Goal: Task Accomplishment & Management: Use online tool/utility

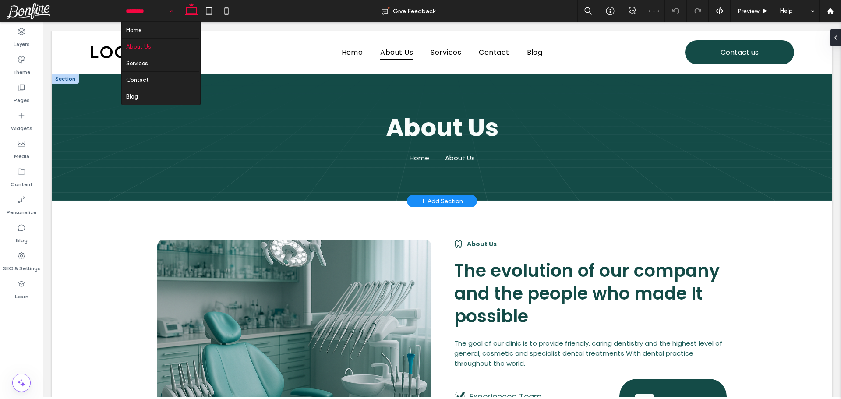
click at [428, 156] on nav "Home About Us" at bounding box center [441, 158] width 131 height 10
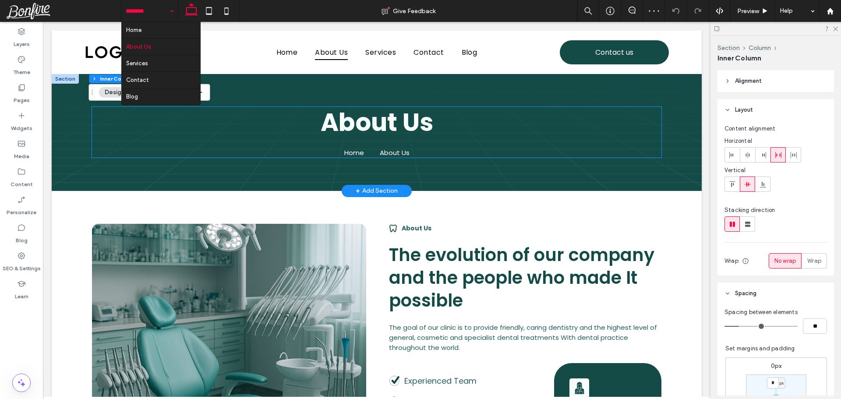
click at [428, 156] on nav "Home About Us" at bounding box center [376, 153] width 131 height 10
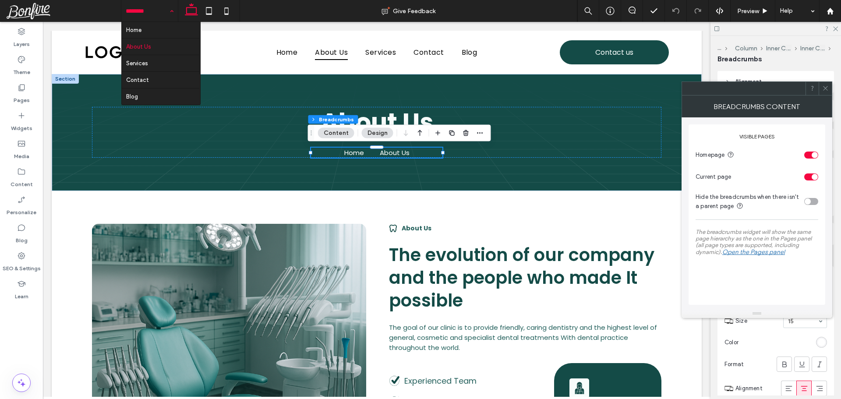
click at [825, 85] on span at bounding box center [825, 88] width 7 height 13
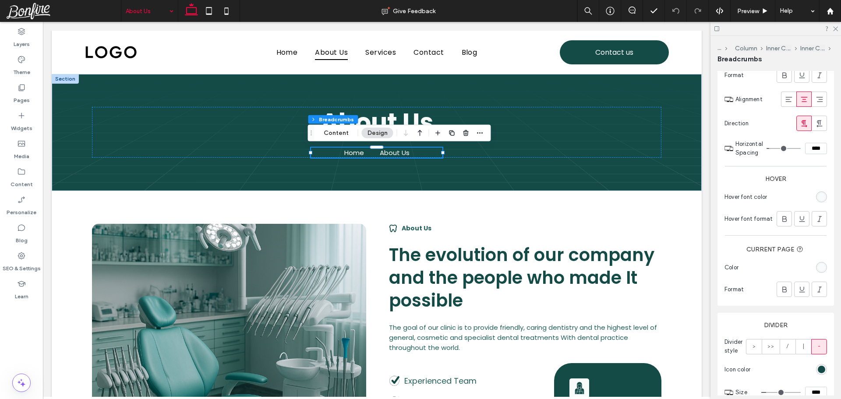
scroll to position [345, 0]
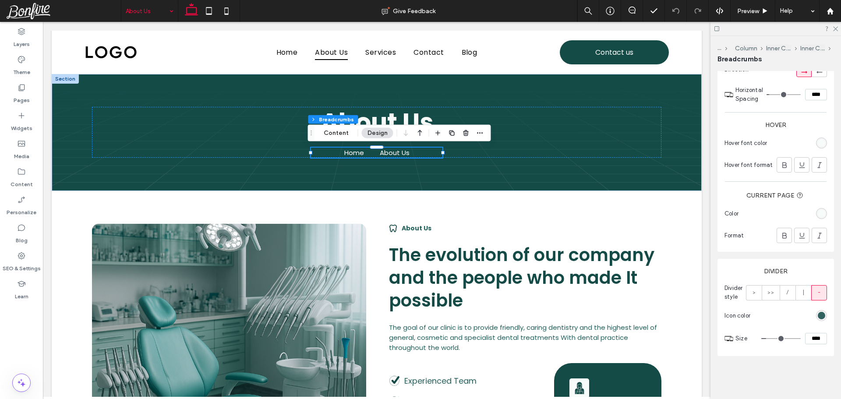
click at [819, 319] on div "rgb(20, 75, 71)" at bounding box center [821, 315] width 7 height 7
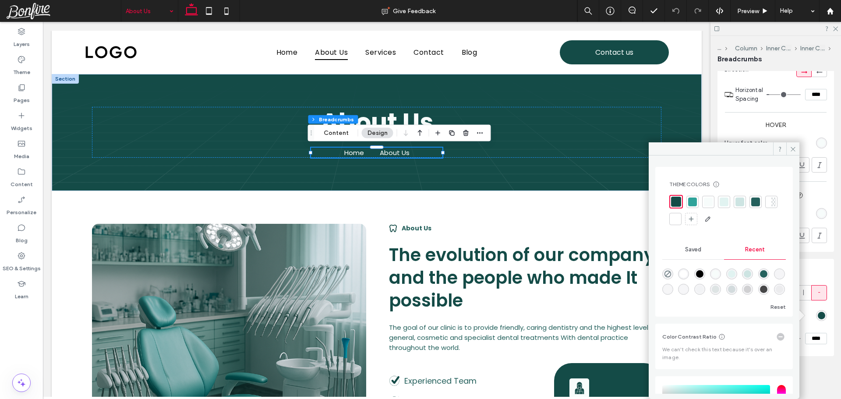
click at [682, 224] on div at bounding box center [676, 219] width 12 height 12
click at [520, 142] on div "About Us Home About Us" at bounding box center [377, 132] width 570 height 51
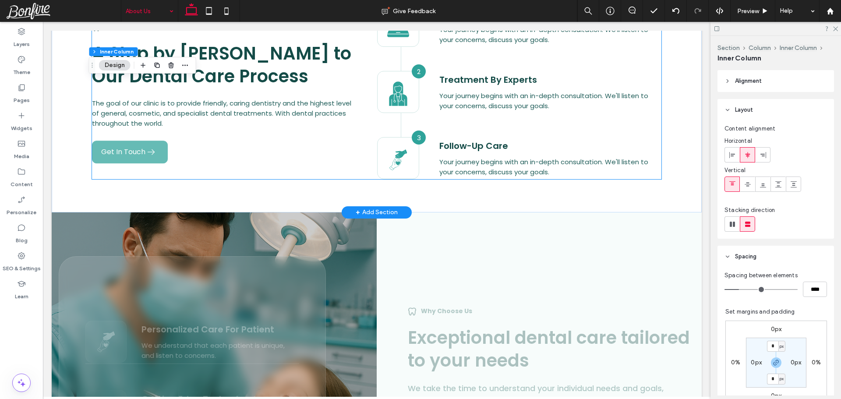
scroll to position [920, 0]
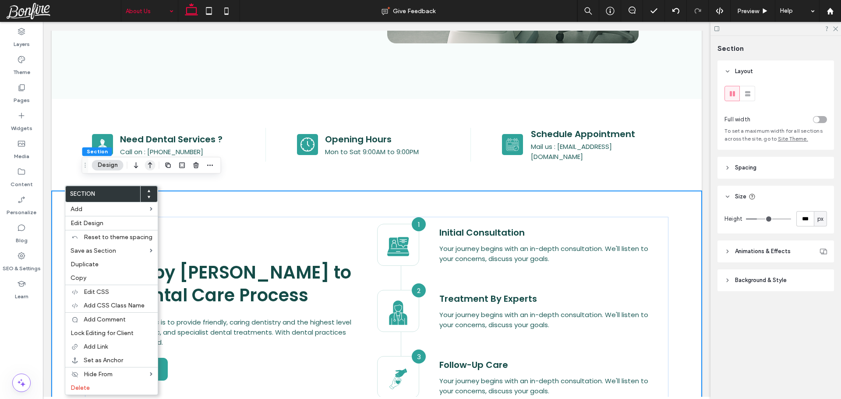
click at [152, 167] on icon "button" at bounding box center [150, 165] width 11 height 16
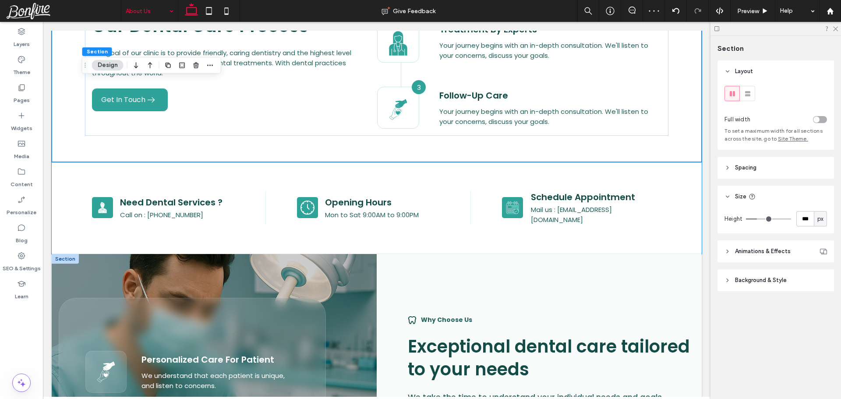
scroll to position [1139, 0]
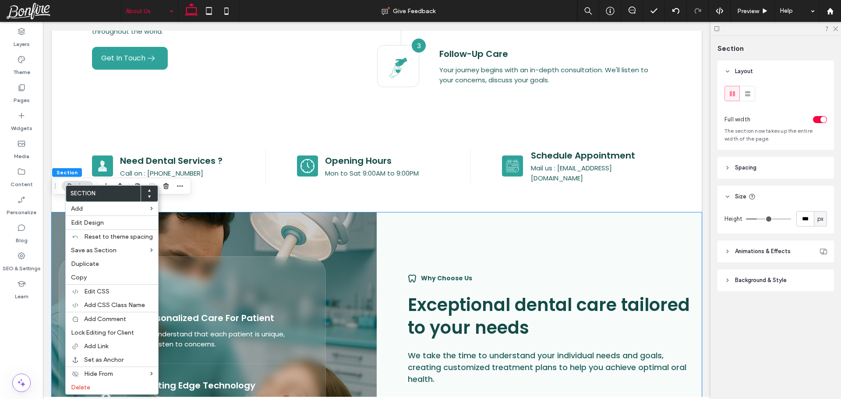
click at [148, 190] on use at bounding box center [149, 190] width 3 height 2
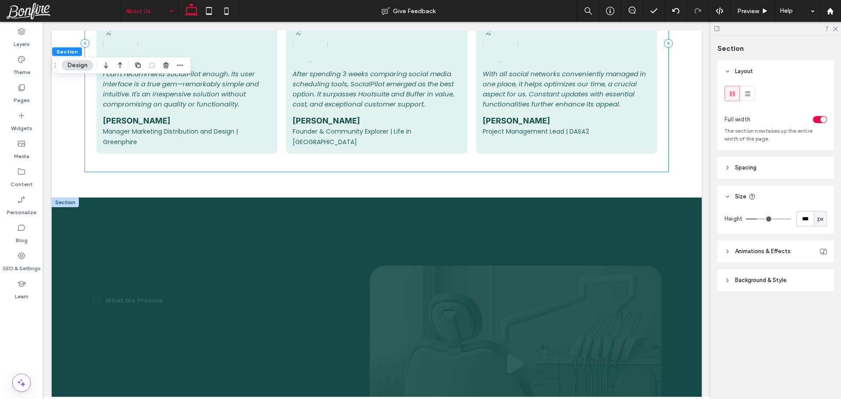
scroll to position [1840, 0]
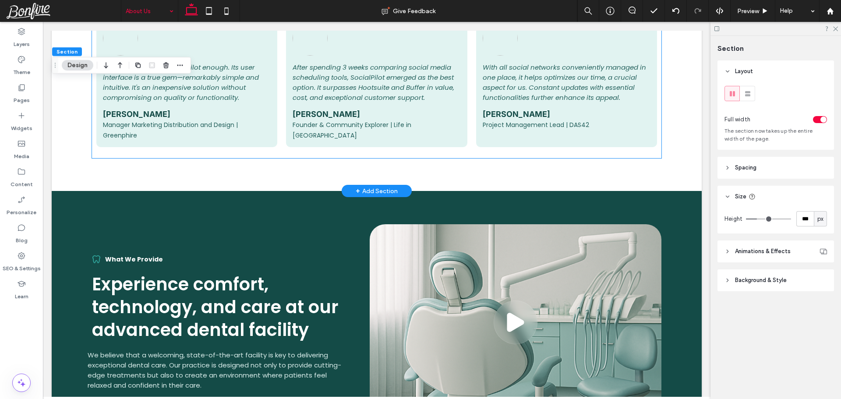
click at [248, 96] on div "I can't recommend SocialPilot enough. Its user interface is a true gem—remarkab…" at bounding box center [186, 80] width 181 height 133
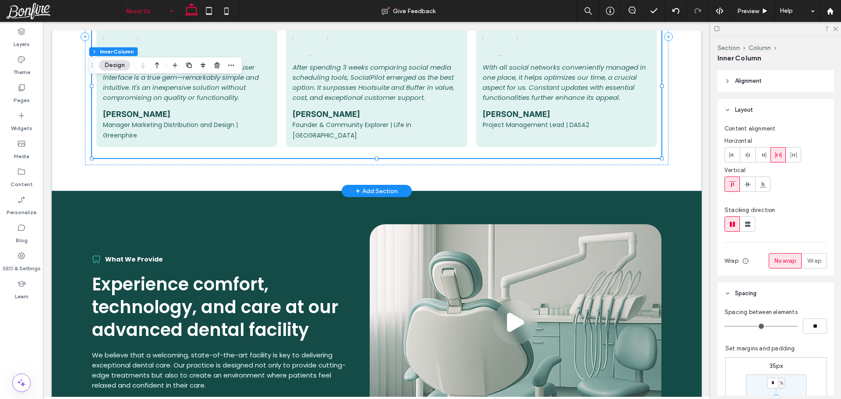
click at [248, 96] on div "I can't recommend SocialPilot enough. Its user interface is a true gem—remarkab…" at bounding box center [186, 80] width 181 height 133
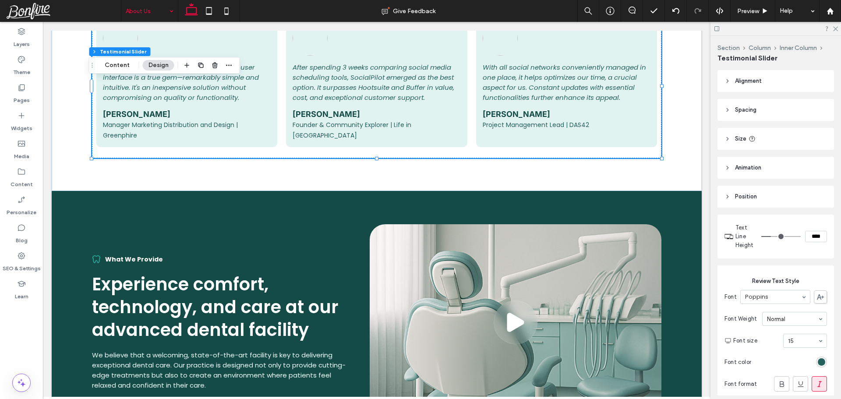
click at [771, 170] on header "Animation" at bounding box center [776, 168] width 117 height 22
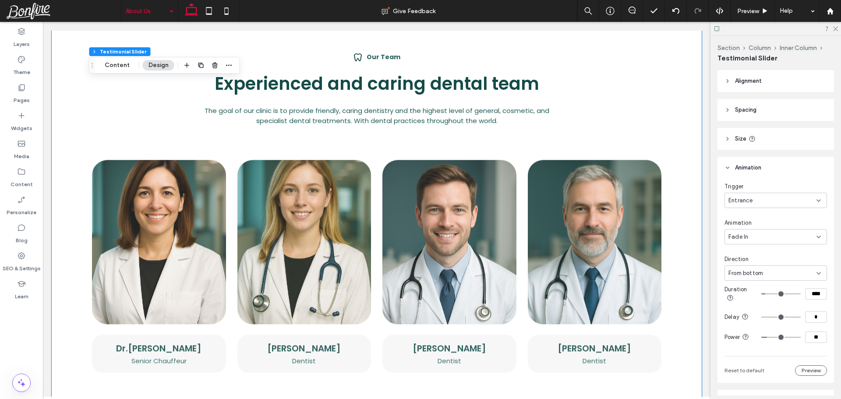
scroll to position [2235, 0]
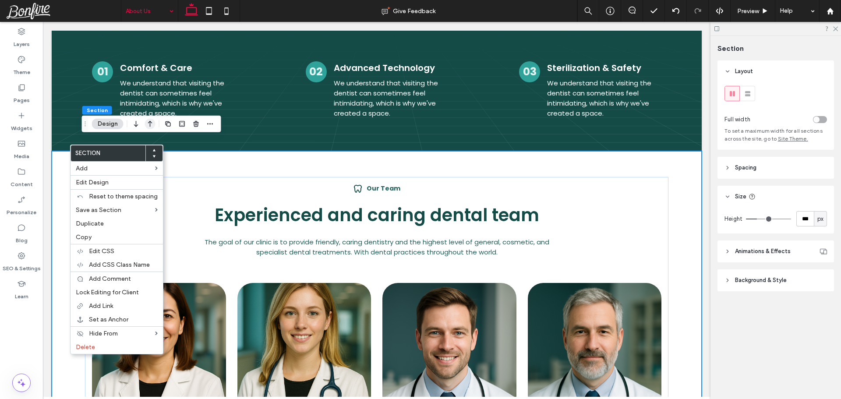
click at [150, 124] on use "button" at bounding box center [150, 124] width 4 height 6
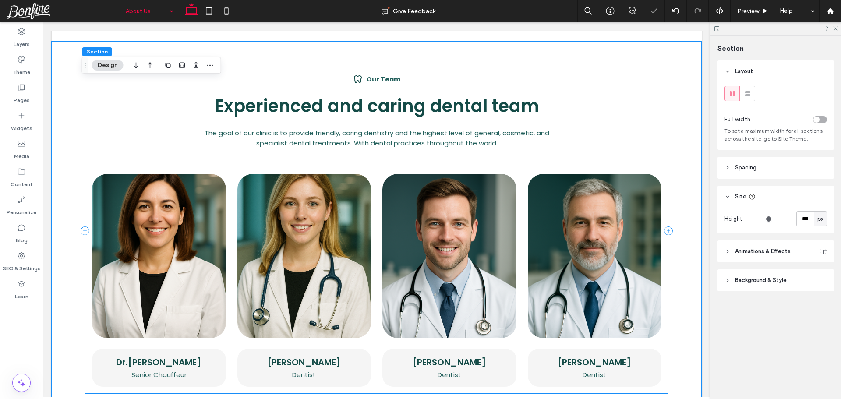
scroll to position [1928, 0]
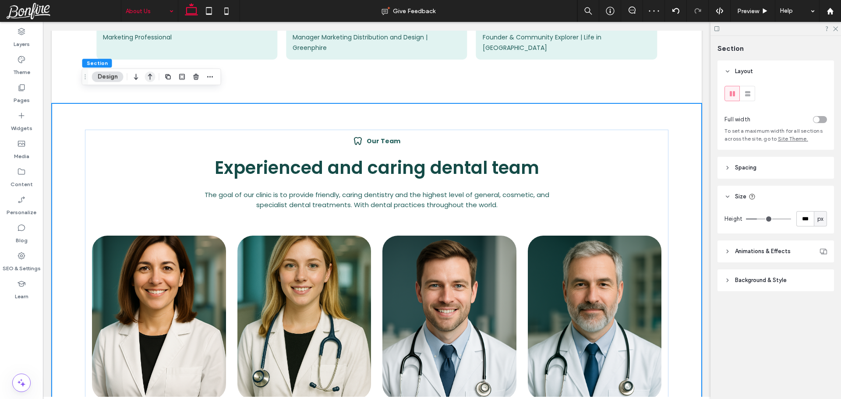
click at [148, 78] on icon "button" at bounding box center [150, 77] width 11 height 16
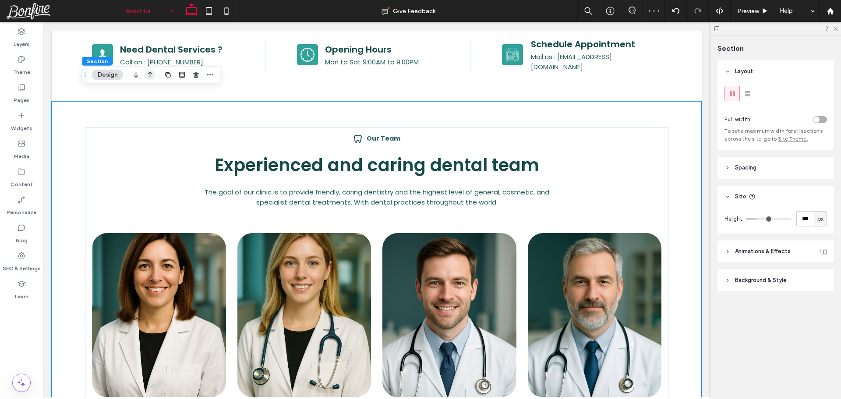
click at [150, 75] on use "button" at bounding box center [150, 75] width 4 height 6
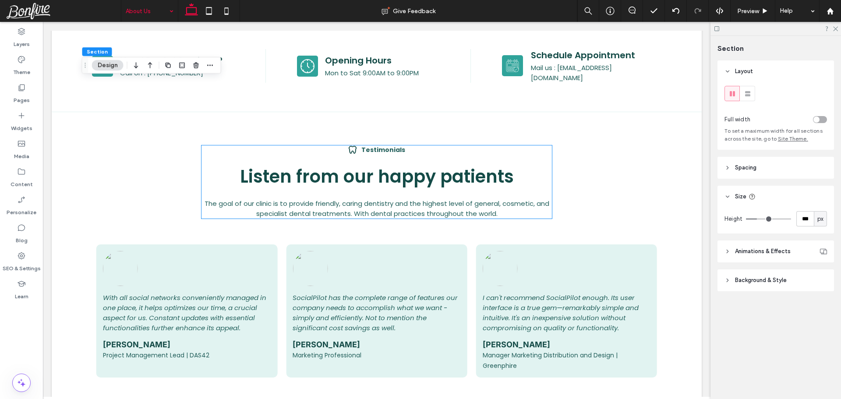
scroll to position [2002, 0]
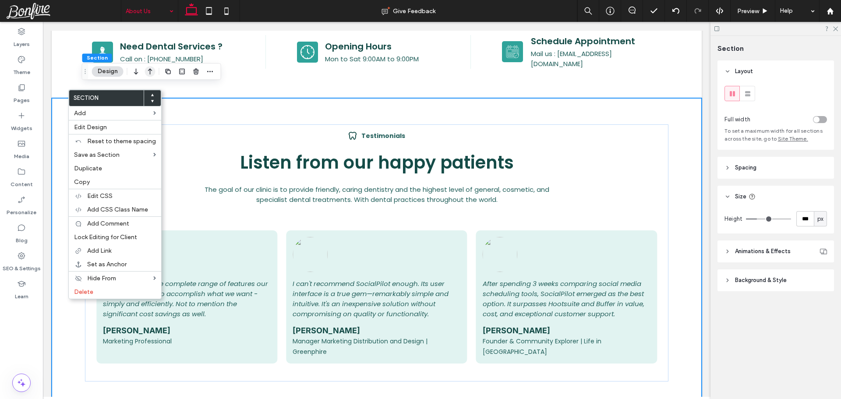
click at [148, 71] on icon "button" at bounding box center [150, 72] width 11 height 16
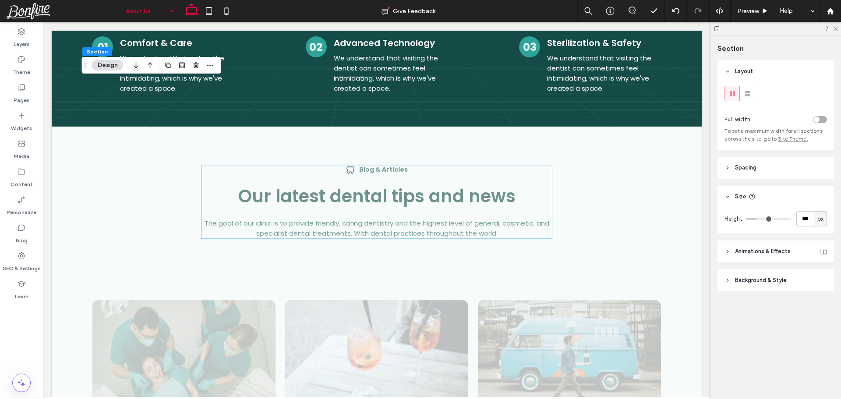
scroll to position [2652, 0]
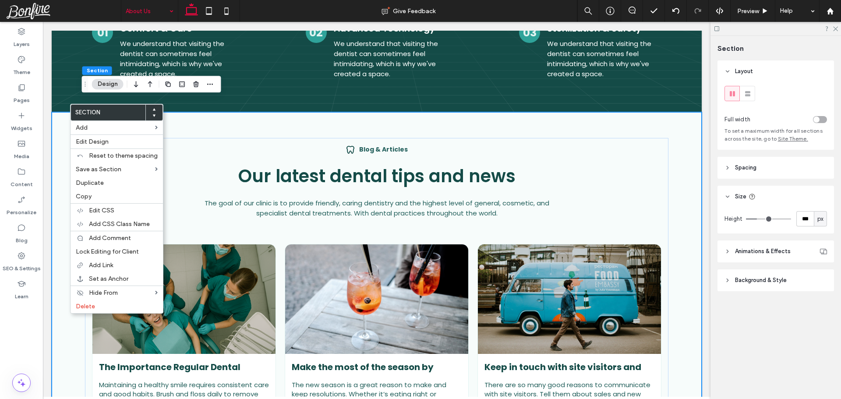
click at [152, 109] on icon at bounding box center [154, 110] width 4 height 4
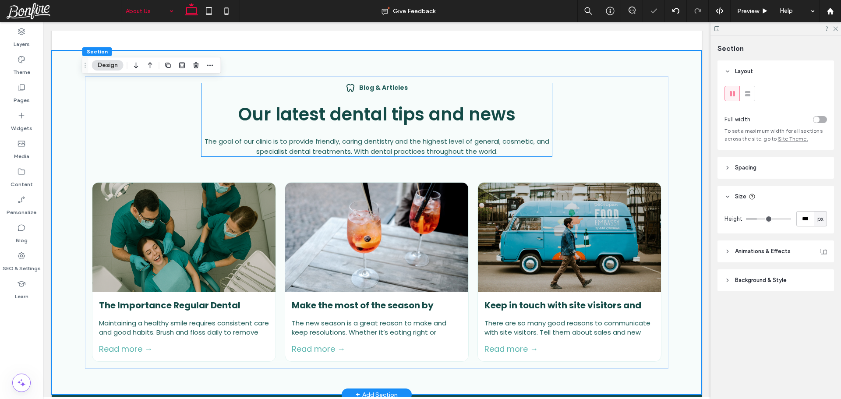
scroll to position [2184, 0]
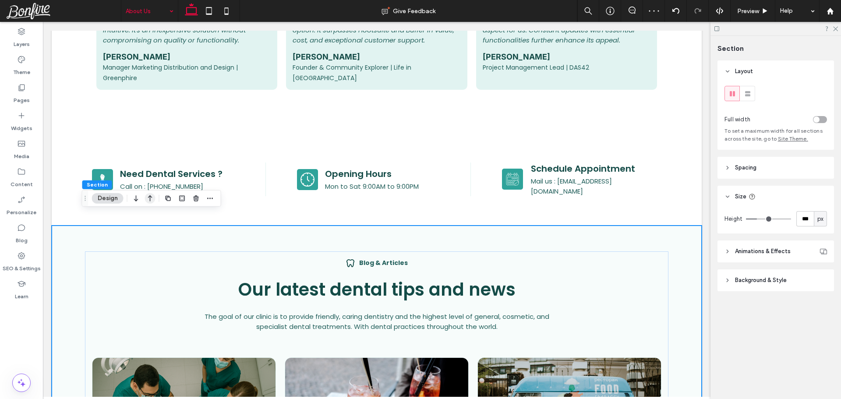
click at [153, 198] on icon "button" at bounding box center [150, 199] width 11 height 16
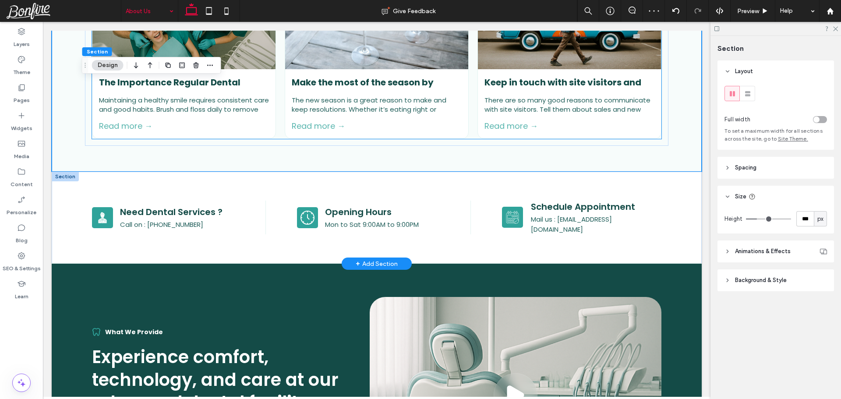
scroll to position [2491, 0]
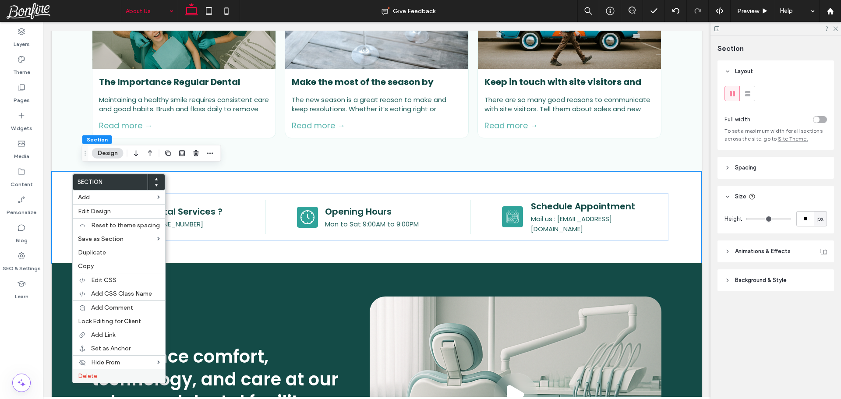
click at [113, 375] on label "Delete" at bounding box center [119, 375] width 82 height 7
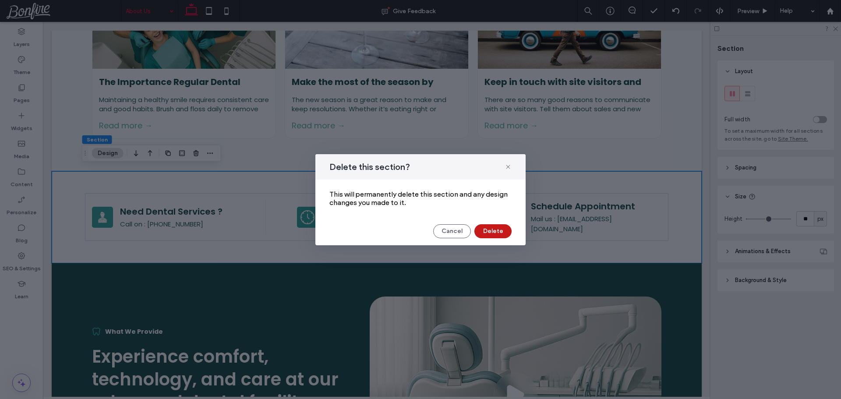
click at [489, 232] on button "Delete" at bounding box center [493, 231] width 37 height 14
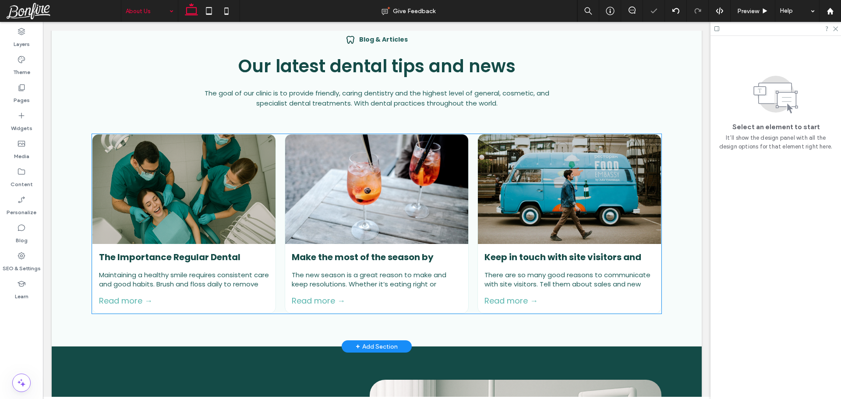
scroll to position [2271, 0]
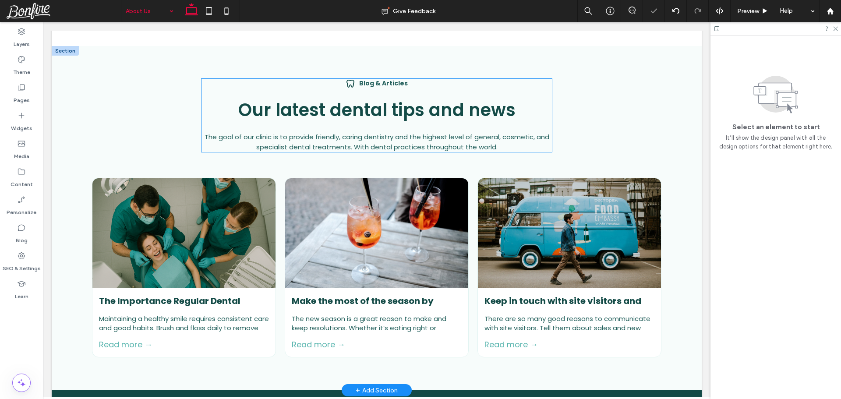
click at [378, 80] on strong "Blog & Articles" at bounding box center [383, 83] width 49 height 9
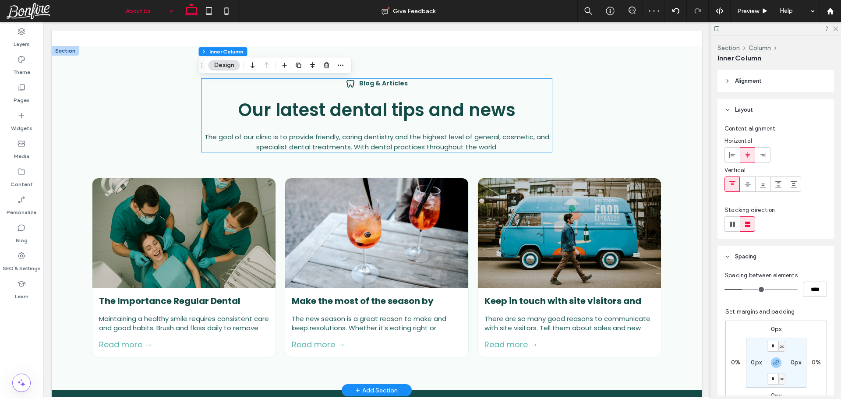
click at [378, 80] on strong "Blog & Articles" at bounding box center [383, 83] width 49 height 9
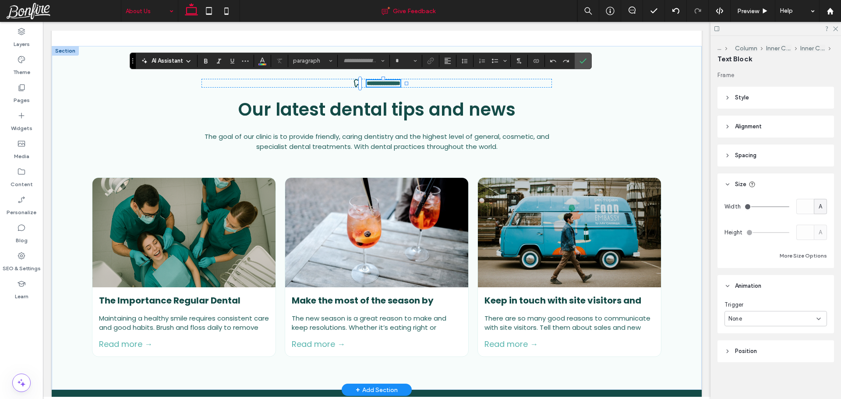
type input "*******"
type input "**"
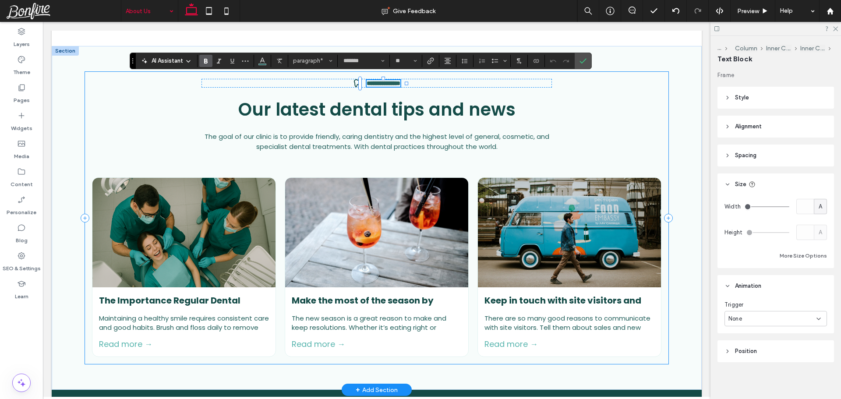
click at [177, 123] on div "**********" at bounding box center [377, 218] width 584 height 292
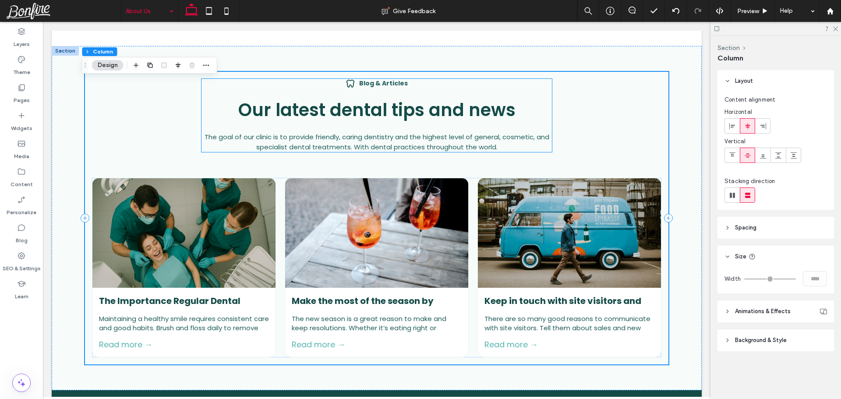
click at [357, 108] on span "Our latest dental tips and news" at bounding box center [376, 110] width 277 height 25
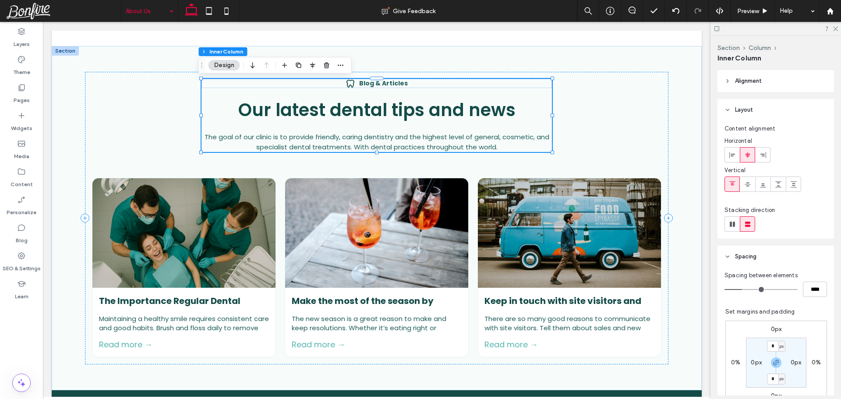
click at [357, 108] on span "Our latest dental tips and news" at bounding box center [376, 110] width 277 height 25
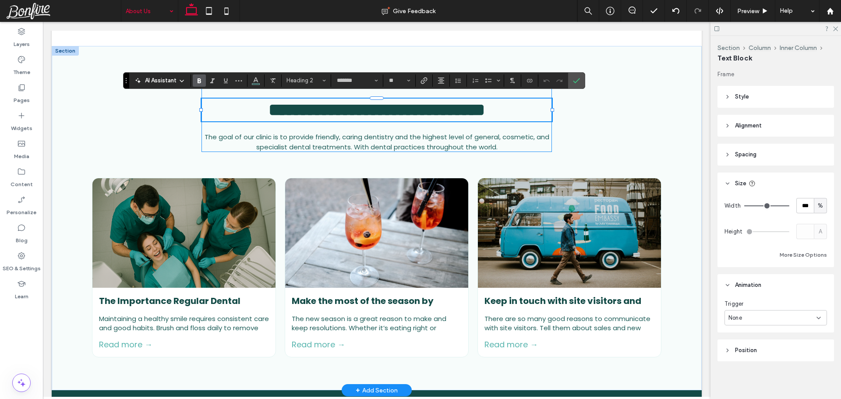
type input "**"
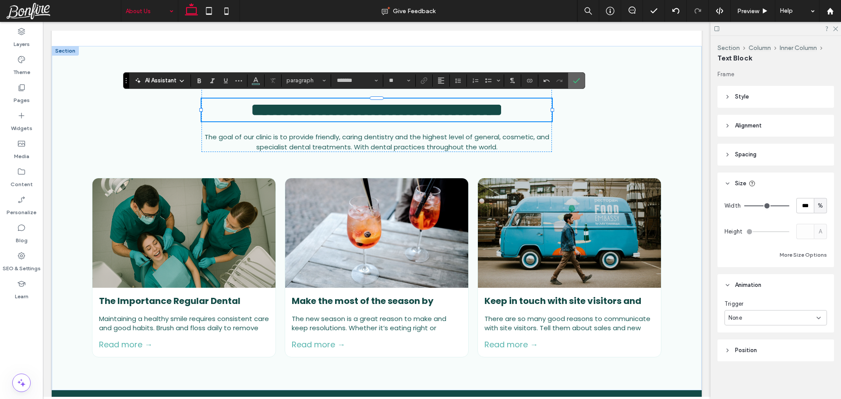
click at [580, 80] on icon "Confirm" at bounding box center [576, 80] width 7 height 7
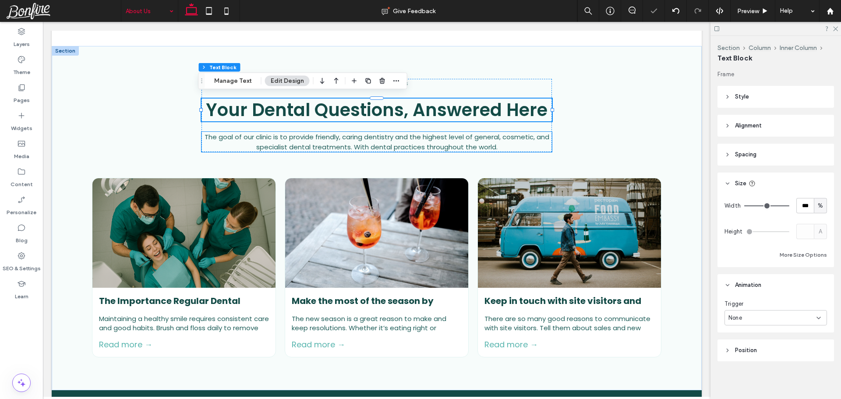
click at [320, 135] on span "The goal of our clinic is to provide friendly, caring dentistry and the highest…" at bounding box center [377, 141] width 345 height 19
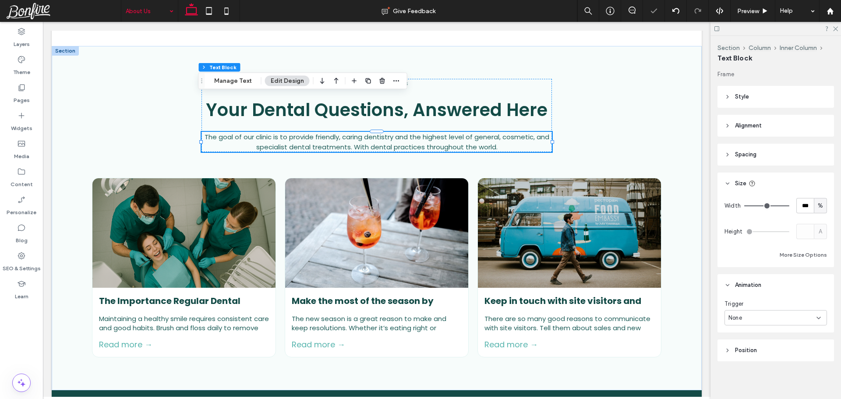
click at [320, 135] on span "The goal of our clinic is to provide friendly, caring dentistry and the highest…" at bounding box center [377, 141] width 345 height 19
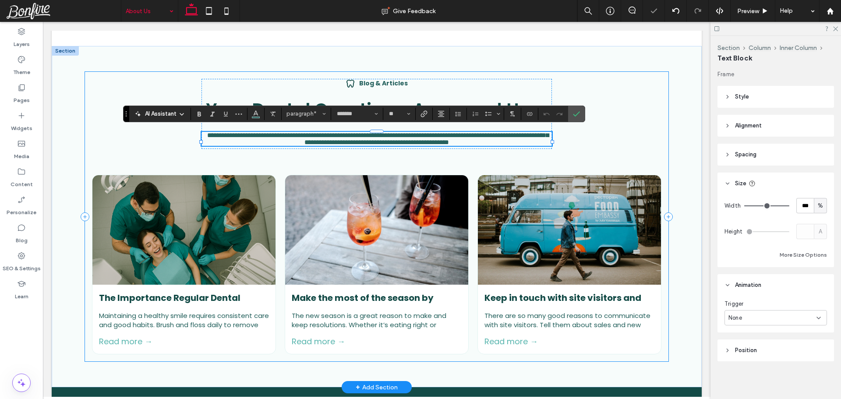
click at [123, 140] on div "**********" at bounding box center [377, 217] width 584 height 290
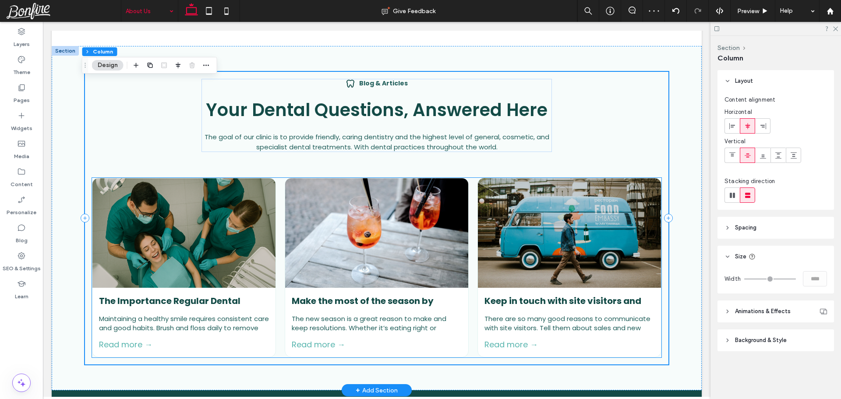
click at [235, 194] on div at bounding box center [184, 233] width 194 height 116
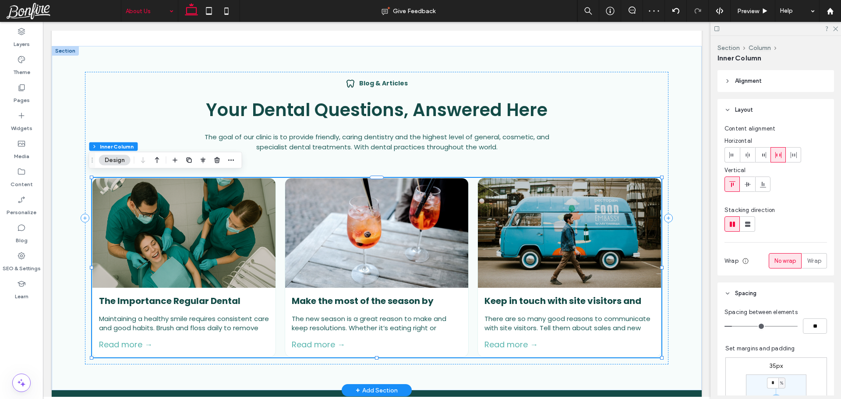
click at [235, 194] on div at bounding box center [184, 233] width 194 height 116
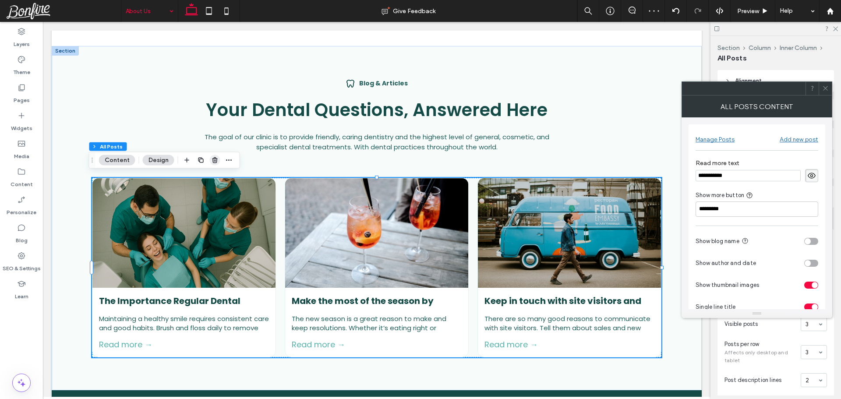
click at [214, 160] on icon "button" at bounding box center [215, 160] width 7 height 7
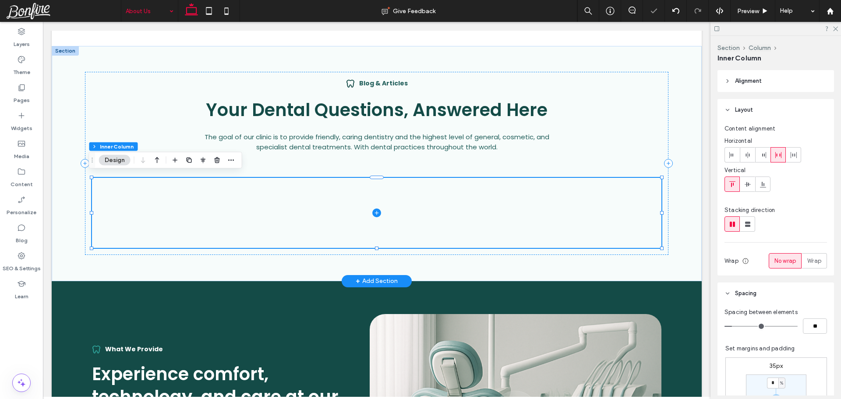
click at [307, 207] on span at bounding box center [377, 213] width 570 height 70
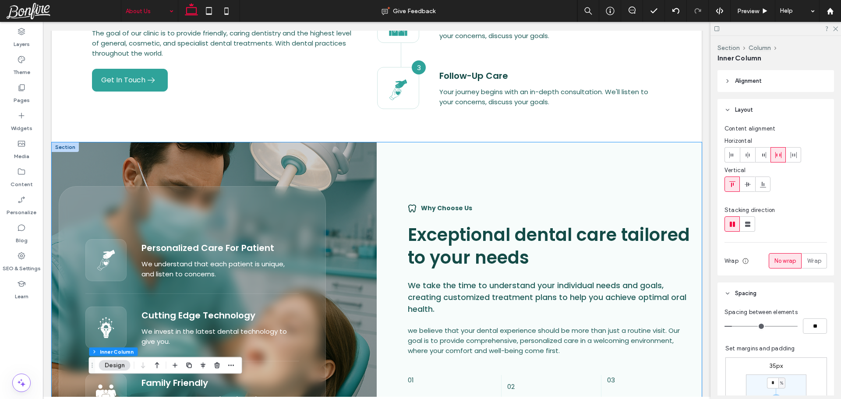
scroll to position [1001, 0]
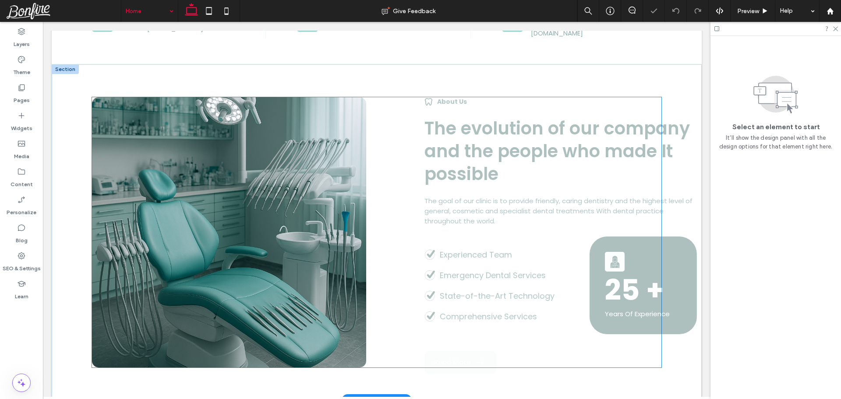
scroll to position [438, 0]
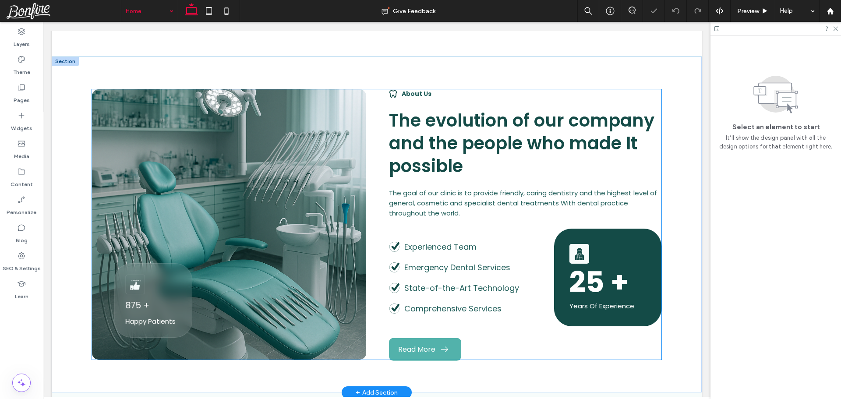
click at [253, 159] on div "875 + Happy Patients" at bounding box center [229, 224] width 274 height 270
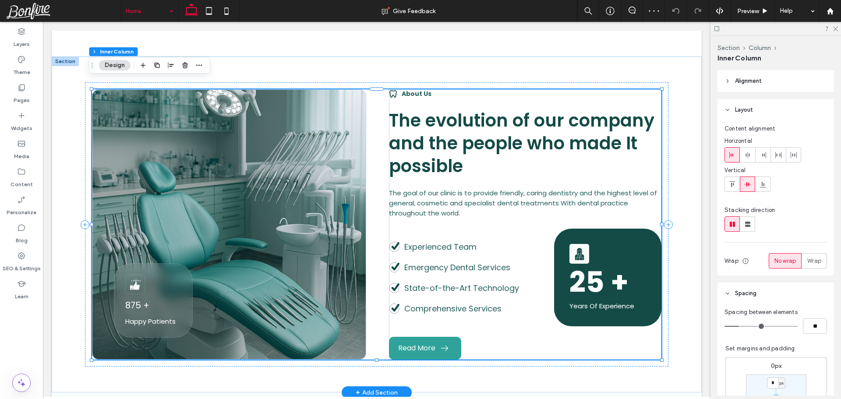
click at [253, 159] on div "875 + Happy Patients" at bounding box center [229, 224] width 274 height 270
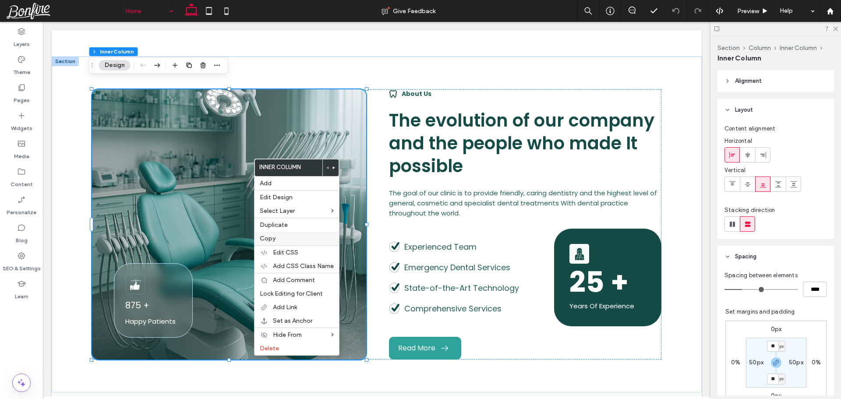
click at [285, 236] on label "Copy" at bounding box center [297, 238] width 74 height 7
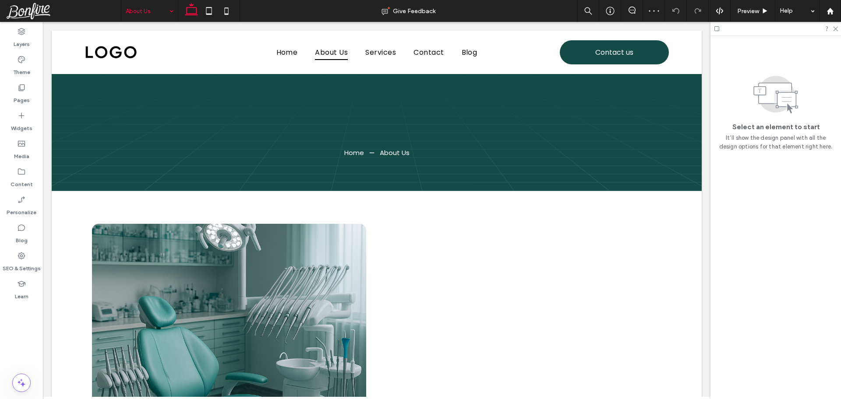
scroll to position [0, 0]
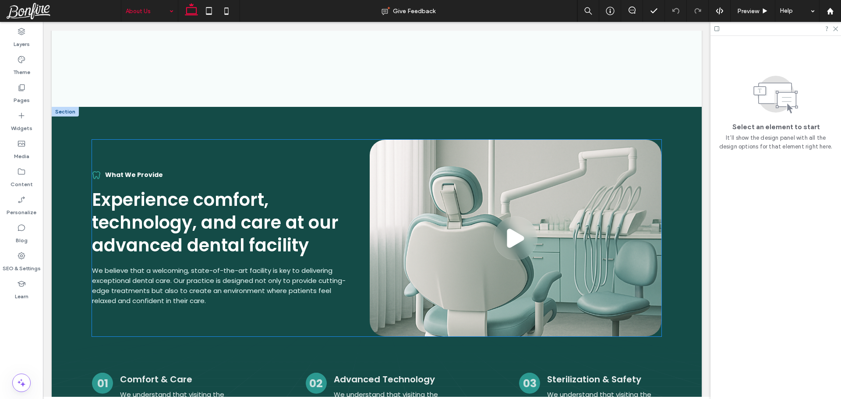
scroll to position [2366, 0]
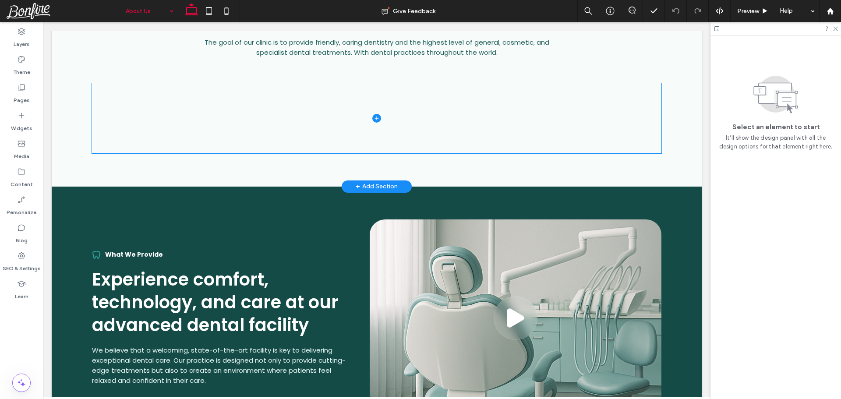
click at [348, 139] on span at bounding box center [377, 118] width 570 height 70
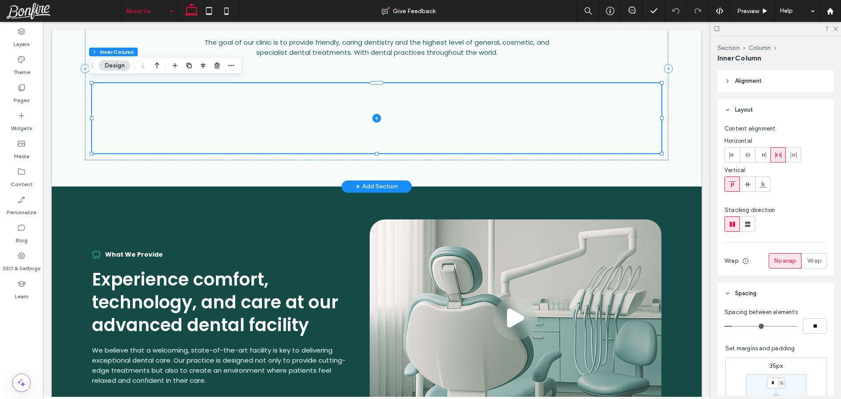
click at [337, 119] on span at bounding box center [377, 118] width 570 height 70
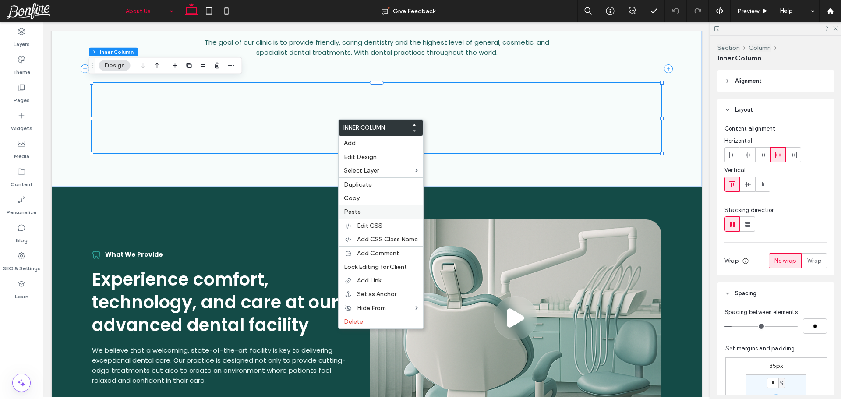
click at [363, 211] on label "Paste" at bounding box center [381, 211] width 74 height 7
